Goal: Information Seeking & Learning: Learn about a topic

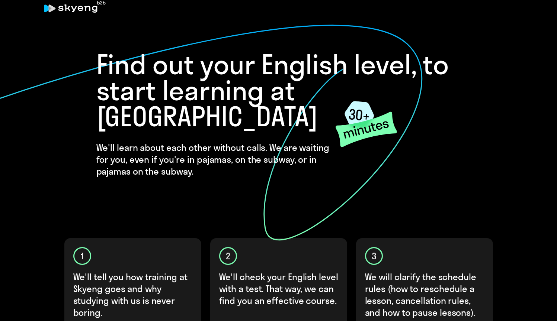
scroll to position [14, 0]
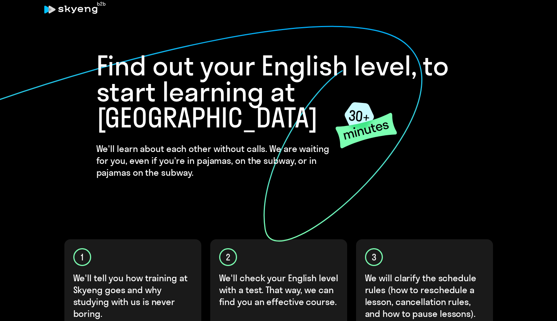
click at [356, 70] on h1 "Find out your English level, to start learning at [GEOGRAPHIC_DATA]" at bounding box center [278, 92] width 364 height 78
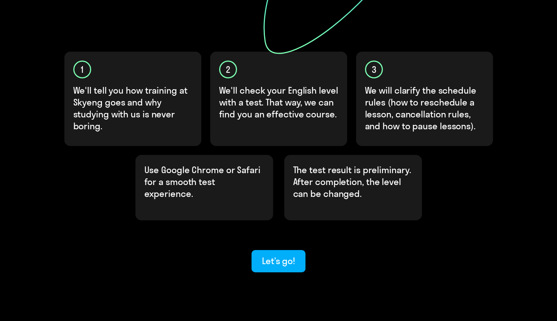
scroll to position [201, 0]
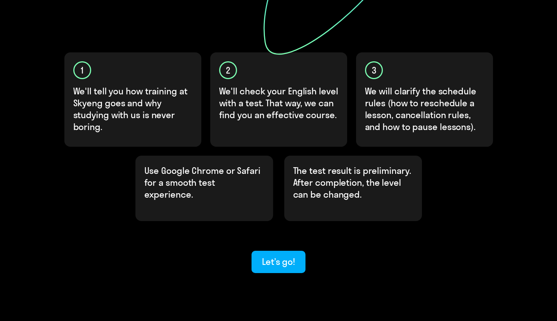
click at [64, 311] on div "Find out your English level, to start learning at Skyeng We'll learn about each…" at bounding box center [278, 73] width 557 height 549
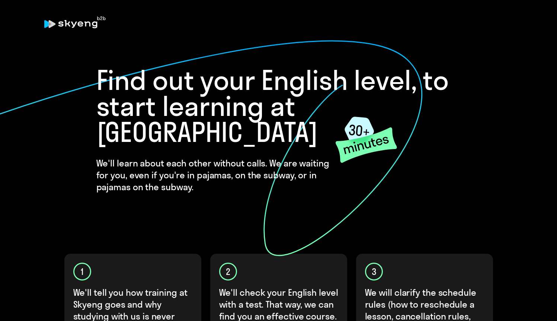
scroll to position [0, 0]
click at [349, 126] on icon at bounding box center [358, 130] width 29 height 27
click at [95, 17] on icon at bounding box center [74, 22] width 61 height 12
click at [83, 23] on icon at bounding box center [74, 22] width 61 height 12
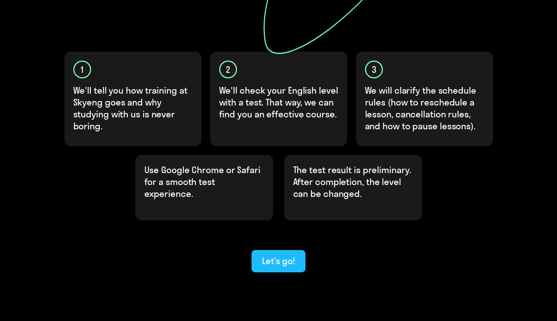
scroll to position [201, 0]
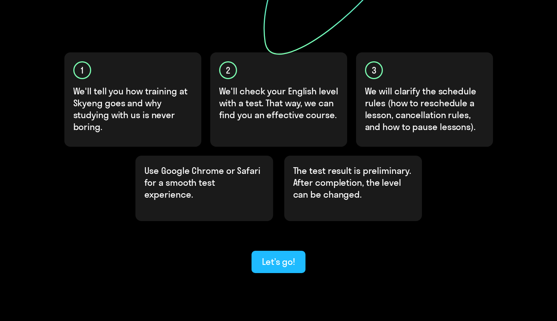
click at [280, 251] on button "Let’s go!" at bounding box center [278, 262] width 54 height 22
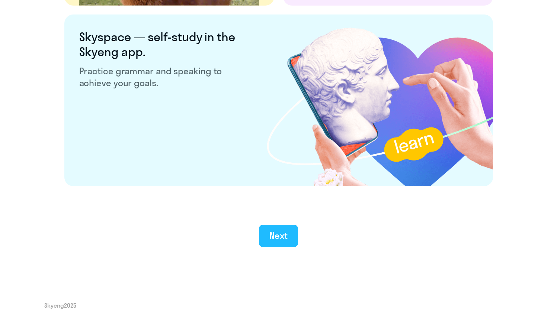
scroll to position [1402, 0]
click at [278, 237] on div "Next" at bounding box center [278, 236] width 18 height 12
